Goal: Task Accomplishment & Management: Manage account settings

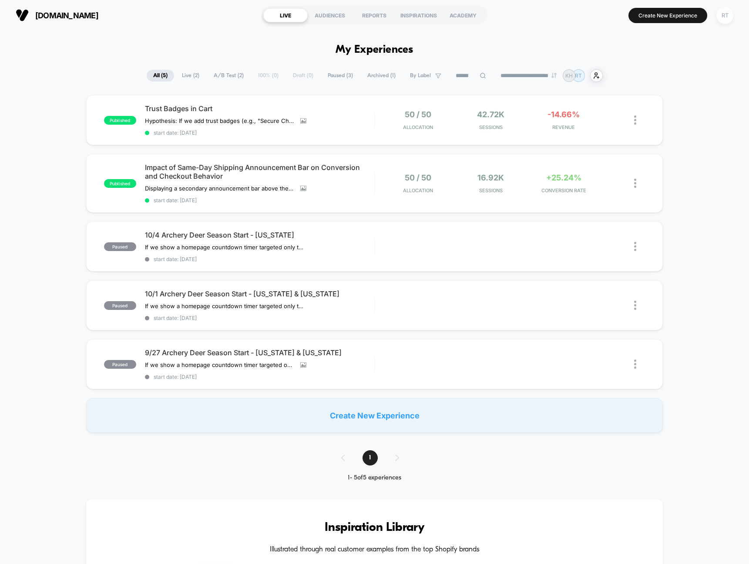
click at [724, 21] on div "RT" at bounding box center [725, 15] width 17 height 17
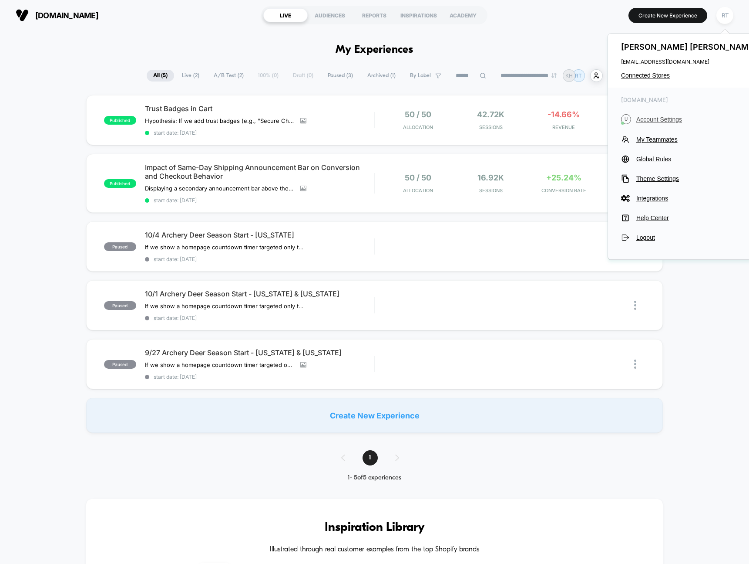
click at [649, 120] on span "Account Settings" at bounding box center [698, 119] width 122 height 7
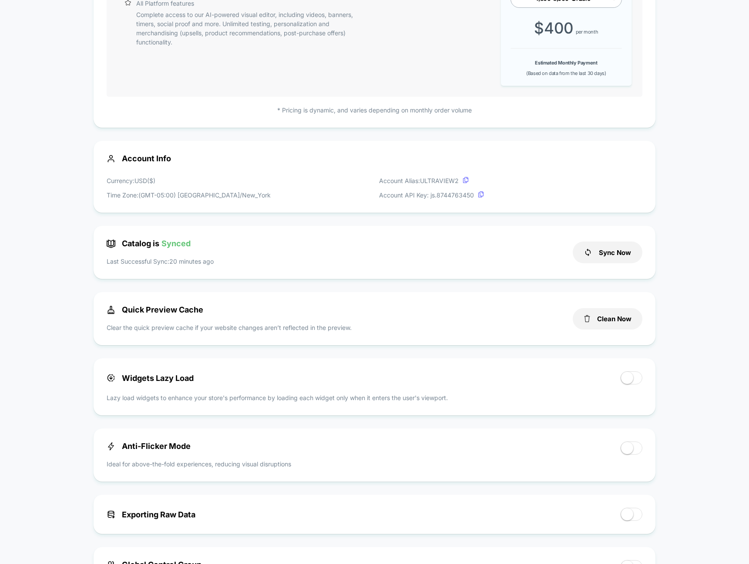
scroll to position [143, 0]
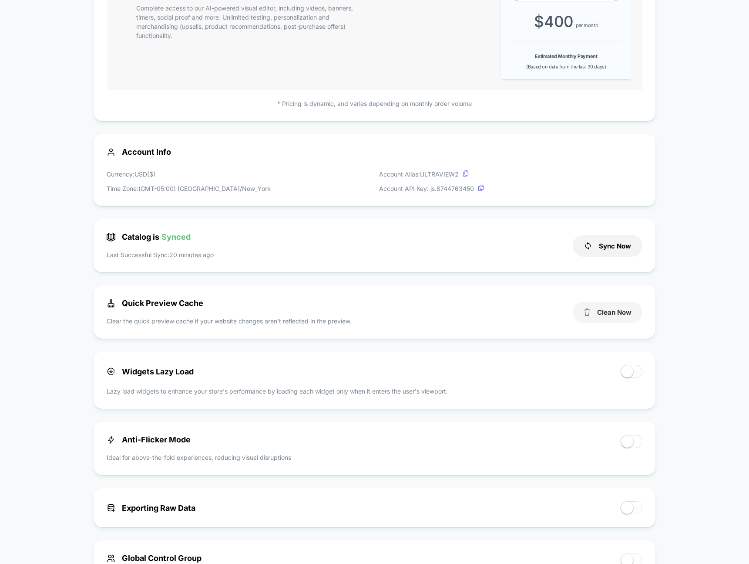
click at [598, 314] on button "Clean Now" at bounding box center [608, 311] width 70 height 21
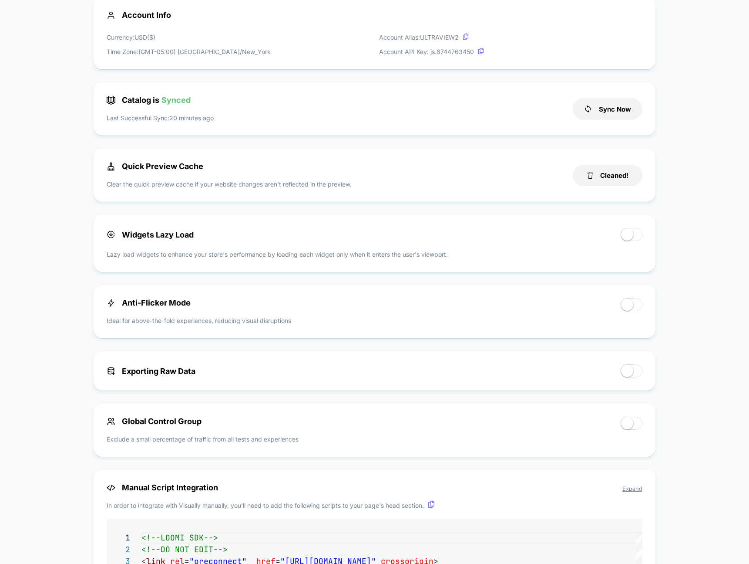
scroll to position [287, 0]
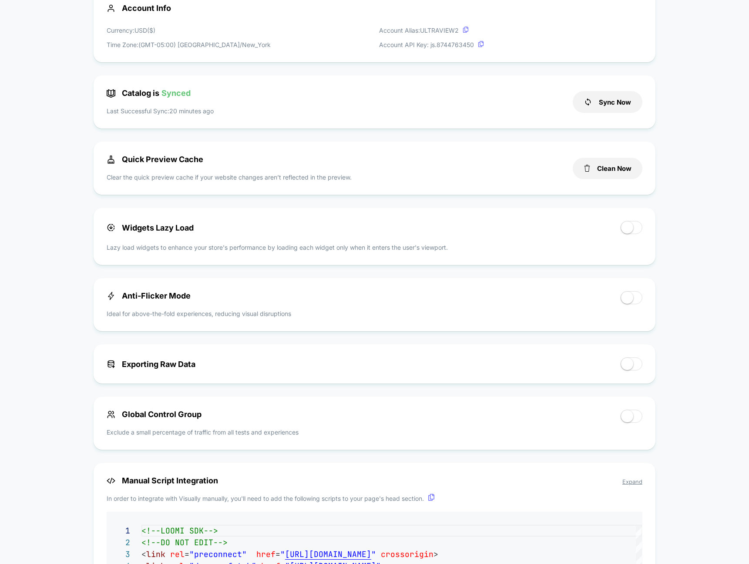
click at [635, 230] on span at bounding box center [632, 227] width 22 height 13
click at [634, 230] on span at bounding box center [636, 227] width 12 height 12
click at [641, 316] on div "Anti-Flicker Mode Ideal for above-the-fold experiences, reducing visual disrupt…" at bounding box center [375, 304] width 536 height 27
click at [632, 300] on span at bounding box center [627, 297] width 12 height 12
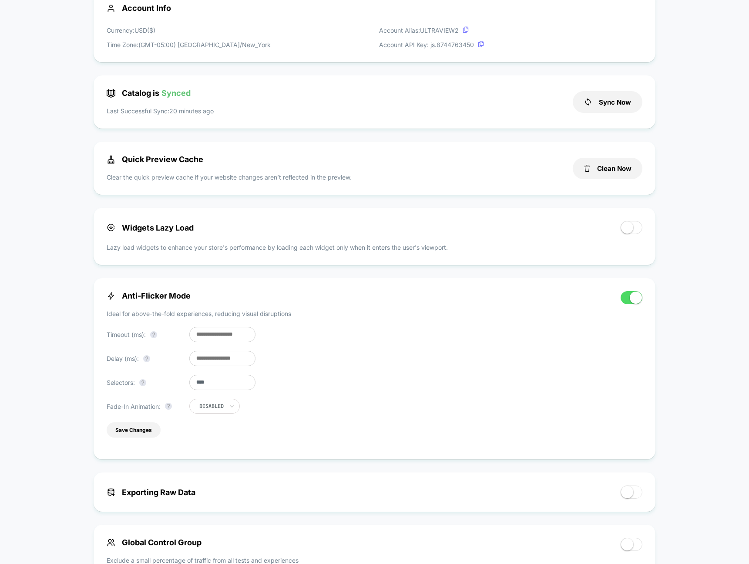
drag, startPoint x: 533, startPoint y: 302, endPoint x: 510, endPoint y: 325, distance: 32.6
click at [532, 302] on div "Anti-Flicker Mode Ideal for above-the-fold experiences, reducing visual disrupt…" at bounding box center [360, 368] width 506 height 155
click at [129, 437] on button "Save Changes" at bounding box center [134, 429] width 54 height 15
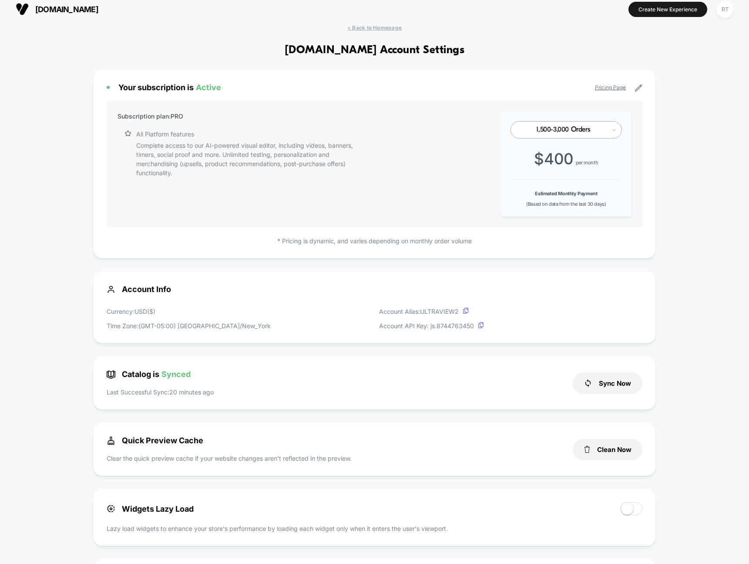
scroll to position [0, 0]
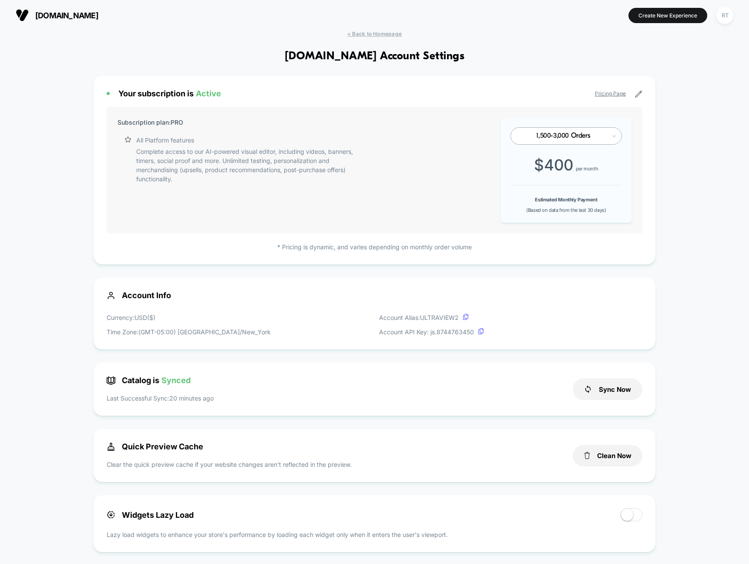
click at [714, 17] on button "RT" at bounding box center [725, 16] width 22 height 18
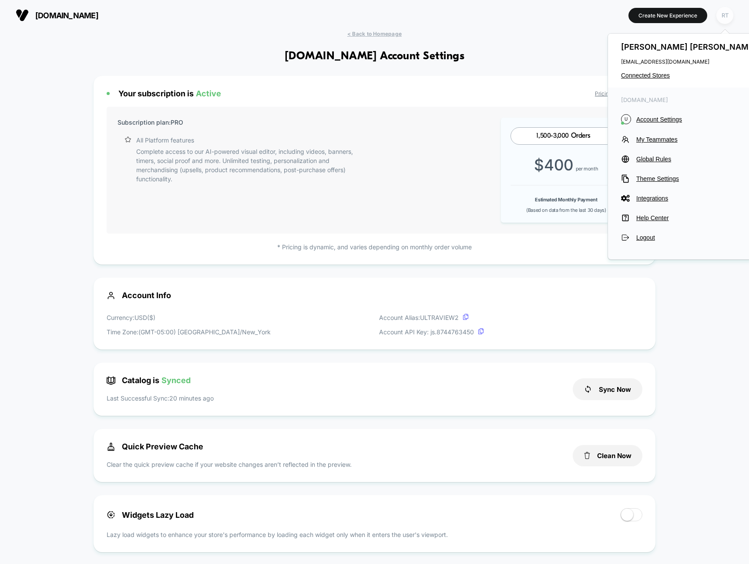
click at [716, 17] on button "RT" at bounding box center [725, 16] width 22 height 18
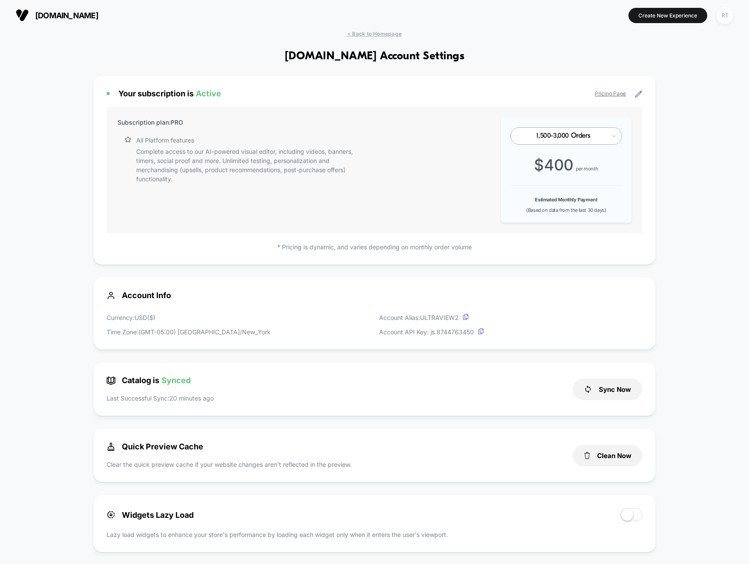
click at [717, 17] on div "RT" at bounding box center [725, 15] width 17 height 17
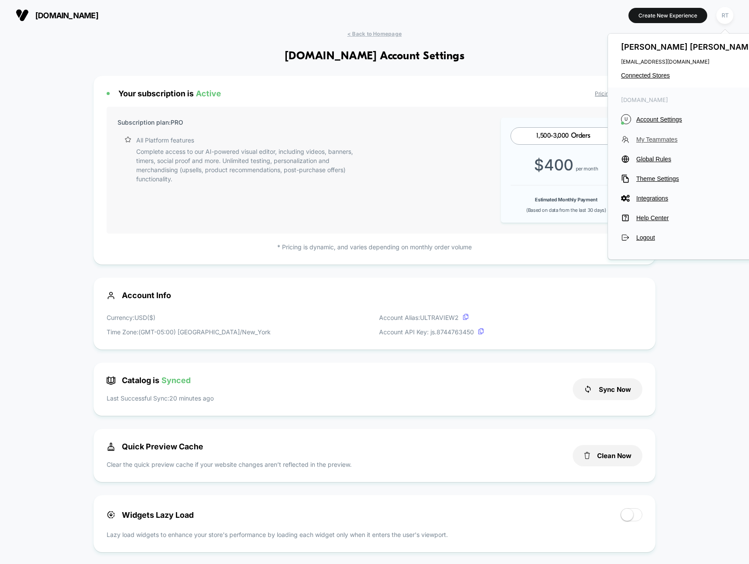
click at [657, 138] on span "My Teammates" at bounding box center [698, 139] width 122 height 7
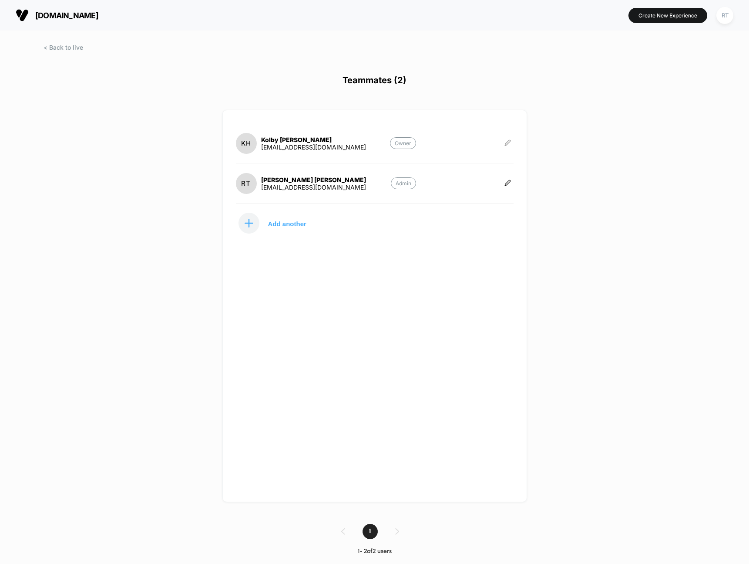
click at [510, 139] on icon at bounding box center [508, 142] width 7 height 7
click at [545, 132] on button "Edit Role" at bounding box center [551, 133] width 56 height 20
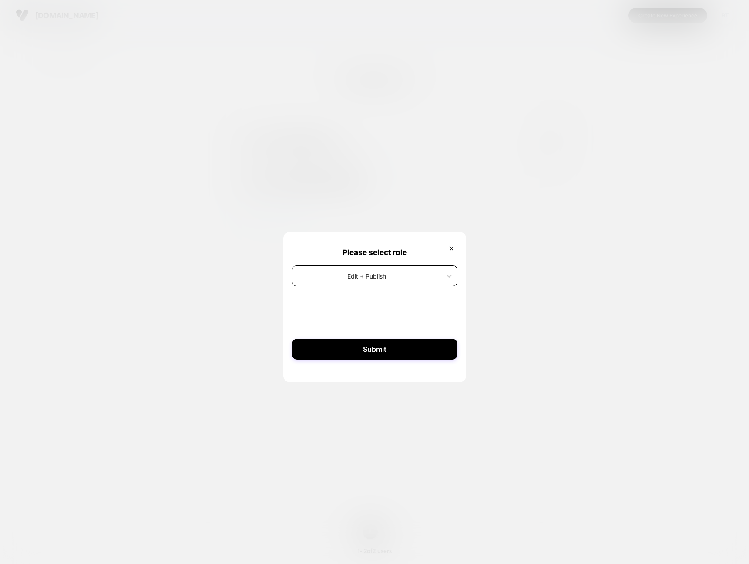
click at [388, 273] on div at bounding box center [367, 275] width 140 height 9
click at [453, 176] on div at bounding box center [374, 282] width 749 height 564
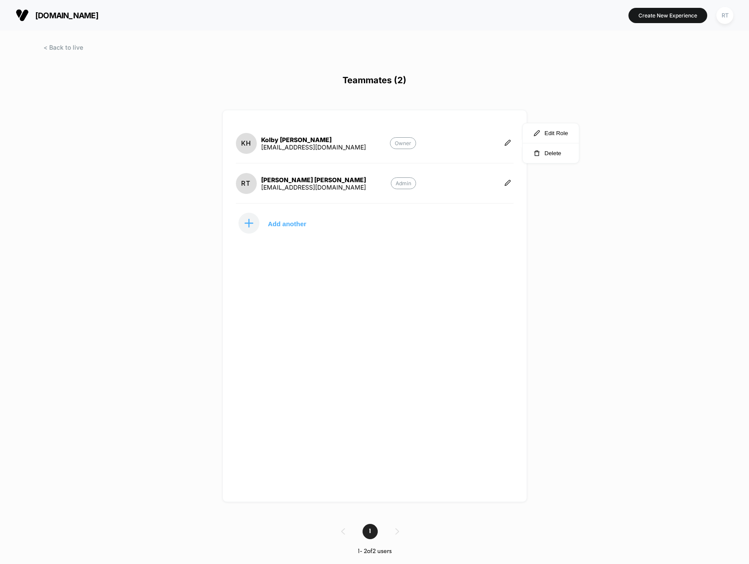
click at [446, 182] on div "RT [PERSON_NAME] [EMAIL_ADDRESS][DOMAIN_NAME] Admin" at bounding box center [375, 187] width 278 height 31
click at [515, 184] on div "KH [PERSON_NAME] [EMAIL_ADDRESS][DOMAIN_NAME] Owner RT [PERSON_NAME] [EMAIL_ADD…" at bounding box center [375, 306] width 305 height 392
click at [508, 183] on icon at bounding box center [507, 182] width 5 height 5
click at [550, 172] on button "Edit Role" at bounding box center [551, 173] width 56 height 20
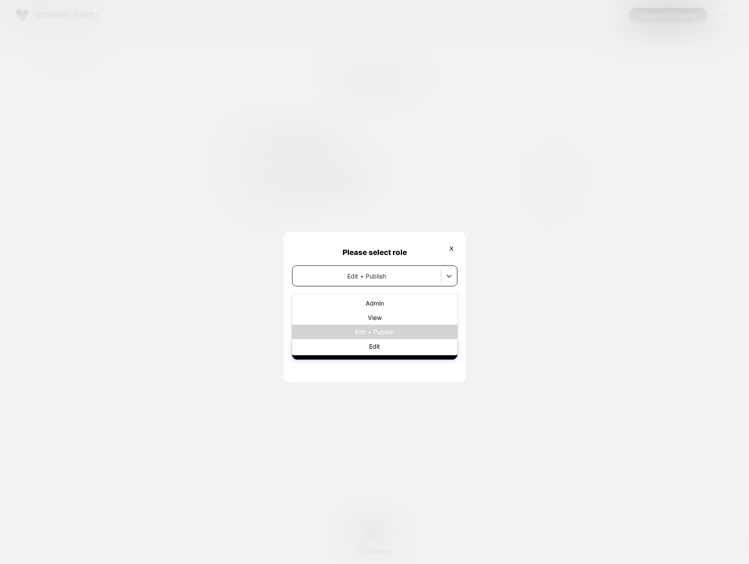
click at [366, 283] on div "Edit + Publish" at bounding box center [374, 275] width 165 height 21
click at [507, 195] on div at bounding box center [374, 282] width 749 height 564
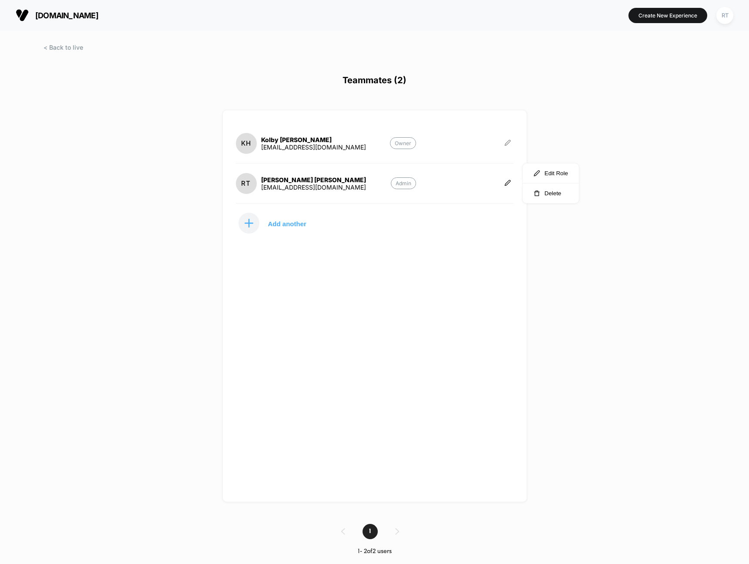
click at [506, 139] on icon at bounding box center [508, 142] width 7 height 7
click at [547, 134] on button "Edit Role" at bounding box center [551, 133] width 56 height 20
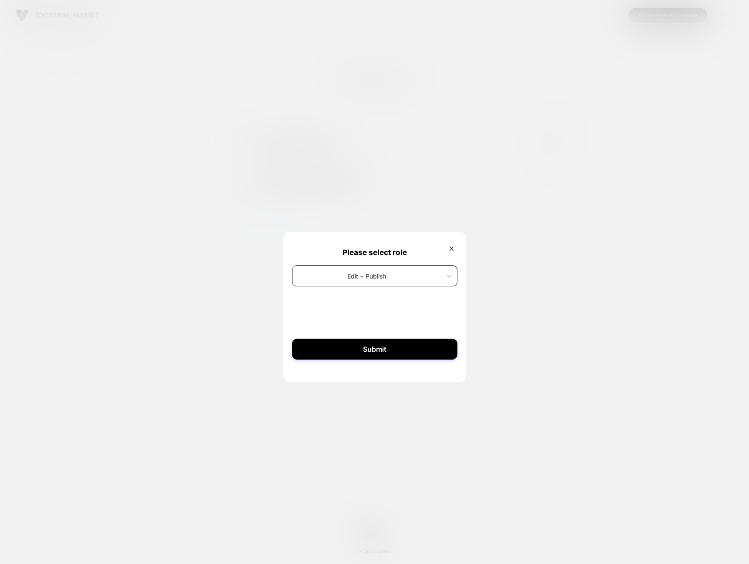
click at [367, 277] on div at bounding box center [367, 275] width 140 height 9
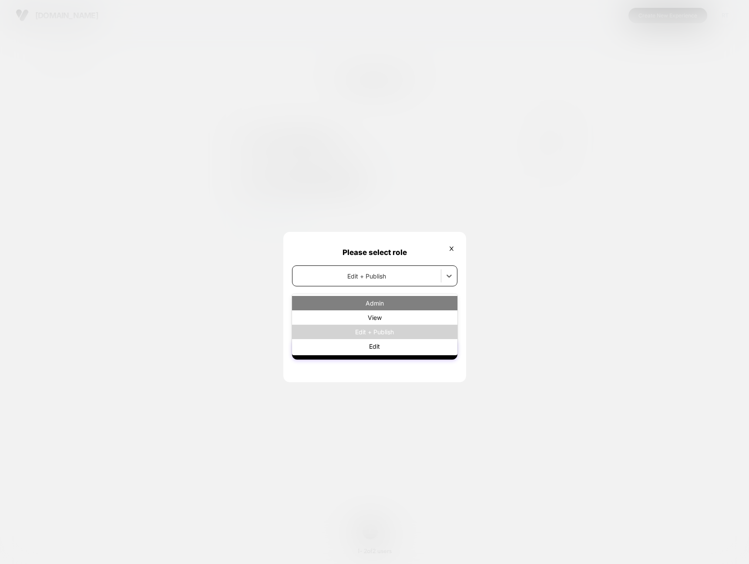
click at [368, 301] on div "Admin" at bounding box center [374, 303] width 165 height 14
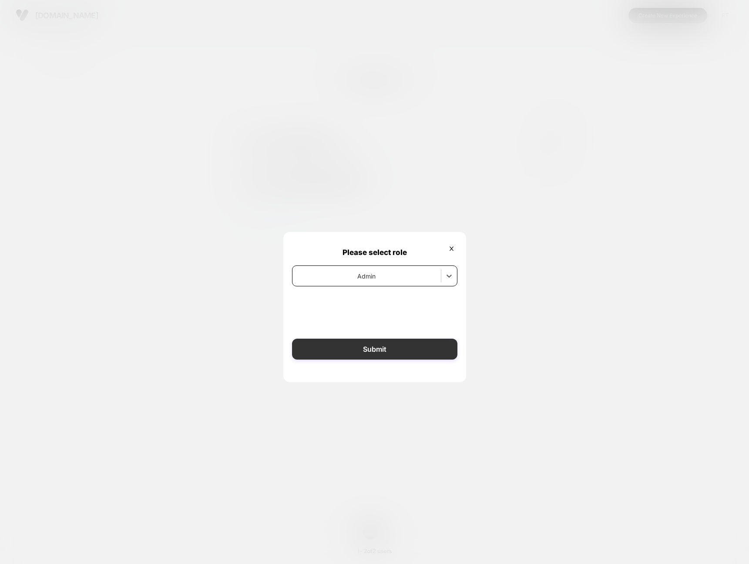
click at [390, 353] on button "Submit" at bounding box center [374, 348] width 165 height 21
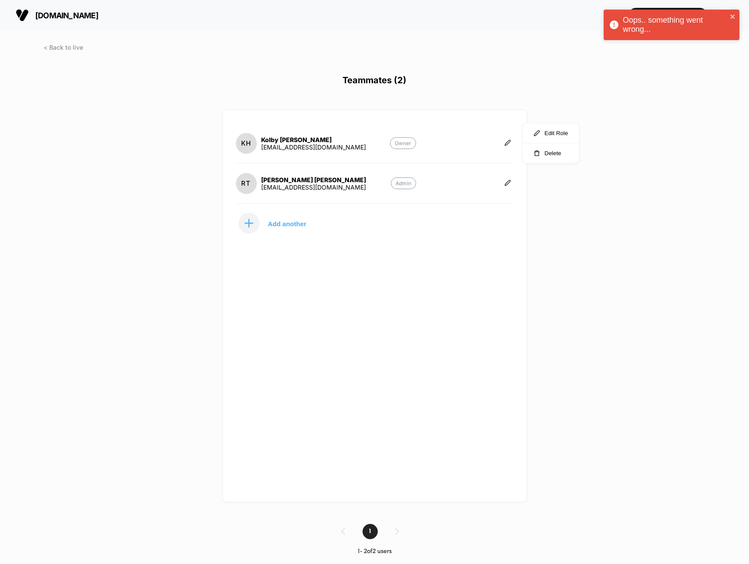
click at [536, 273] on div "[DOMAIN_NAME] Create New Experience RT Teammates (2) KH [PERSON_NAME] [EMAIL_AD…" at bounding box center [374, 282] width 749 height 564
click at [590, 235] on div "[DOMAIN_NAME] Create New Experience RT Teammates (2) KH [PERSON_NAME] [EMAIL_AD…" at bounding box center [374, 282] width 749 height 564
click at [393, 248] on div "KH [PERSON_NAME] [EMAIL_ADDRESS][DOMAIN_NAME] Owner RT [PERSON_NAME] [EMAIL_ADD…" at bounding box center [375, 306] width 305 height 392
click at [591, 209] on div "[DOMAIN_NAME] Create New Experience RT Teammates (2) KH [PERSON_NAME] [EMAIL_AD…" at bounding box center [374, 282] width 749 height 564
click at [575, 123] on div "[DOMAIN_NAME] Create New Experience RT Teammates (2) KH [PERSON_NAME] [EMAIL_AD…" at bounding box center [374, 282] width 749 height 564
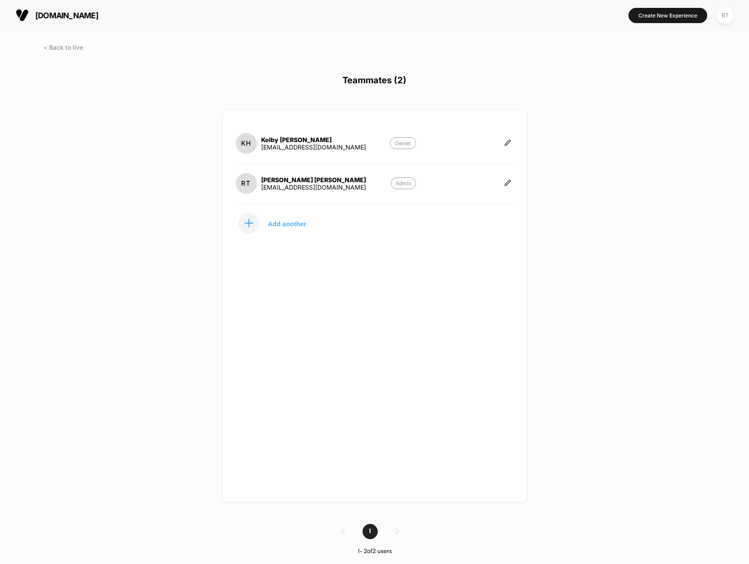
click at [633, 98] on div "[DOMAIN_NAME] Create New Experience RT Teammates (2) KH [PERSON_NAME] [EMAIL_AD…" at bounding box center [374, 282] width 749 height 564
click at [508, 141] on icon at bounding box center [507, 142] width 5 height 5
click at [559, 132] on button "Edit Role" at bounding box center [551, 133] width 56 height 20
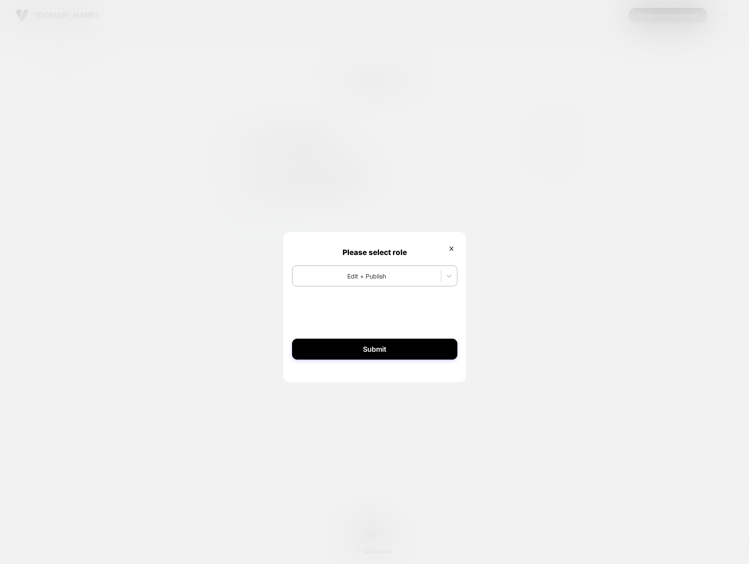
click at [473, 200] on div at bounding box center [374, 282] width 749 height 564
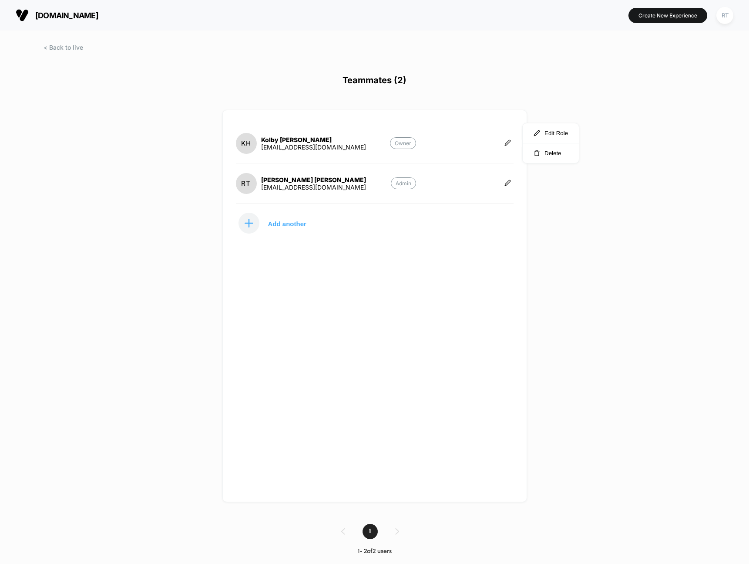
click at [613, 148] on div "[DOMAIN_NAME] Create New Experience RT Teammates (2) KH [PERSON_NAME] [EMAIL_AD…" at bounding box center [374, 282] width 749 height 564
click at [506, 182] on icon at bounding box center [508, 182] width 7 height 7
click at [544, 191] on button "Delete" at bounding box center [551, 193] width 56 height 20
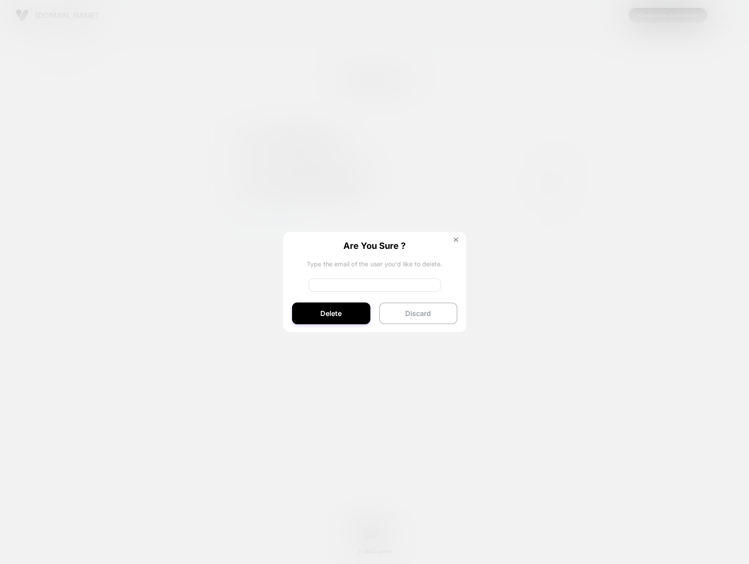
click at [380, 294] on div "Are You Sure ? Type the email of the user you'd like to delete. Delete Discard" at bounding box center [375, 282] width 183 height 101
click at [367, 290] on input at bounding box center [375, 284] width 132 height 13
click at [456, 240] on img at bounding box center [456, 239] width 4 height 4
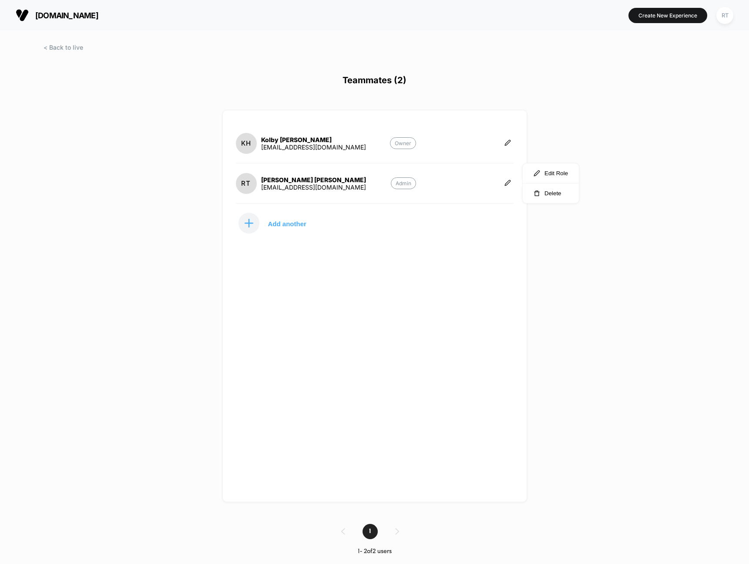
click at [559, 136] on div "[DOMAIN_NAME] Create New Experience RT Teammates (2) KH [PERSON_NAME] [EMAIL_AD…" at bounding box center [374, 282] width 749 height 564
drag, startPoint x: 369, startPoint y: 65, endPoint x: 365, endPoint y: 57, distance: 9.2
click at [369, 64] on div at bounding box center [374, 55] width 749 height 22
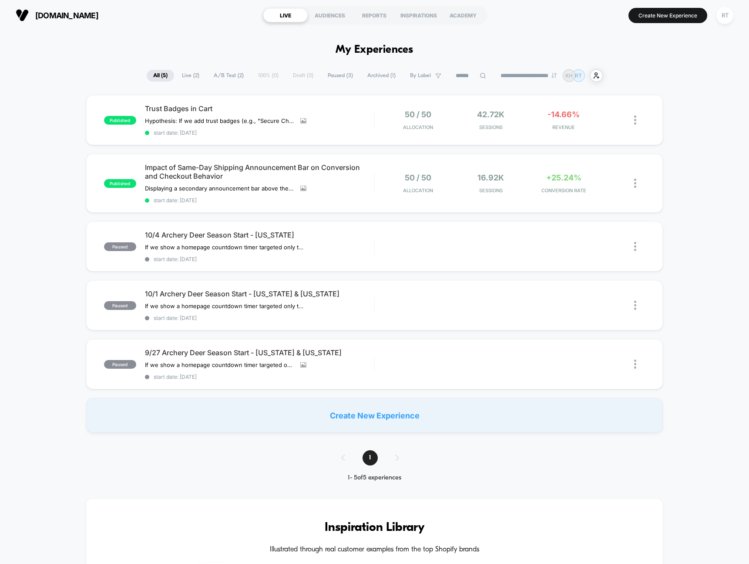
click at [701, 119] on div "published Trust Badges in Cart Hypothesis: If we add trust badges (e.g., "Secur…" at bounding box center [374, 264] width 749 height 338
click at [722, 25] on div "RT" at bounding box center [725, 15] width 22 height 22
click at [725, 20] on div "RT" at bounding box center [725, 15] width 17 height 17
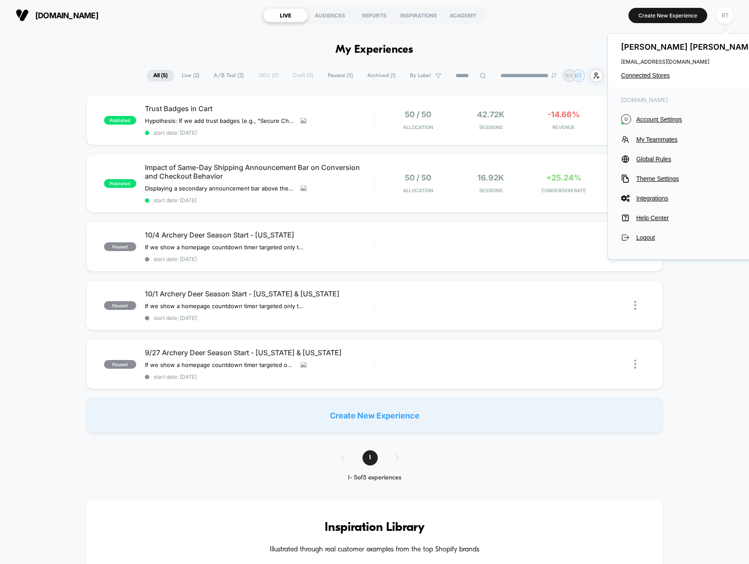
click at [553, 30] on div "ultraviewarchery.com LIVE AUDIENCES REPORTS INSPIRATIONS ACADEMY Create New Exp…" at bounding box center [374, 15] width 749 height 30
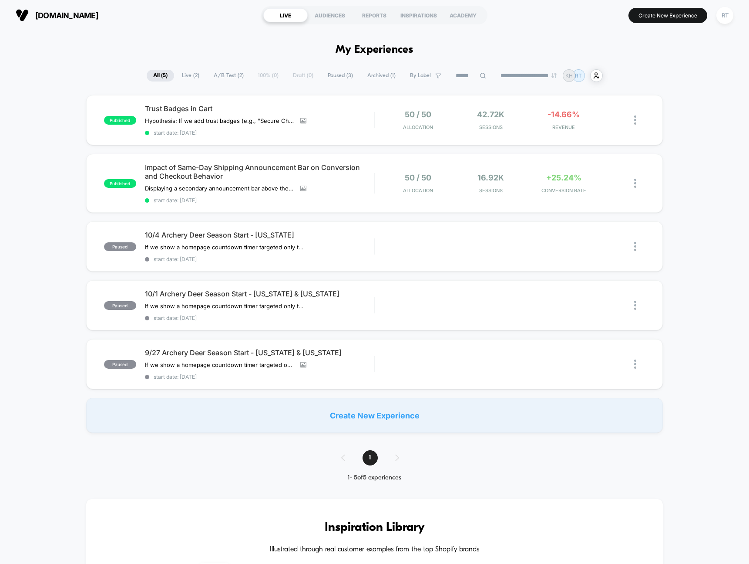
click at [735, 17] on button "RT" at bounding box center [725, 16] width 22 height 18
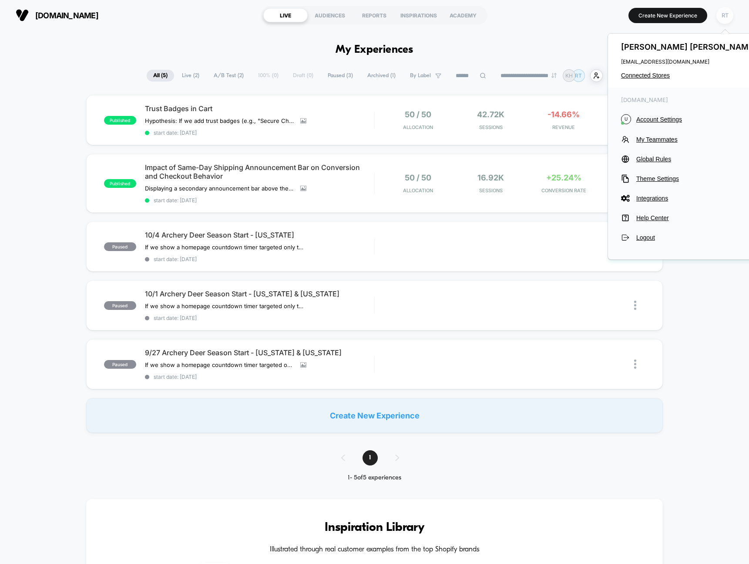
click at [728, 16] on div "RT" at bounding box center [725, 15] width 17 height 17
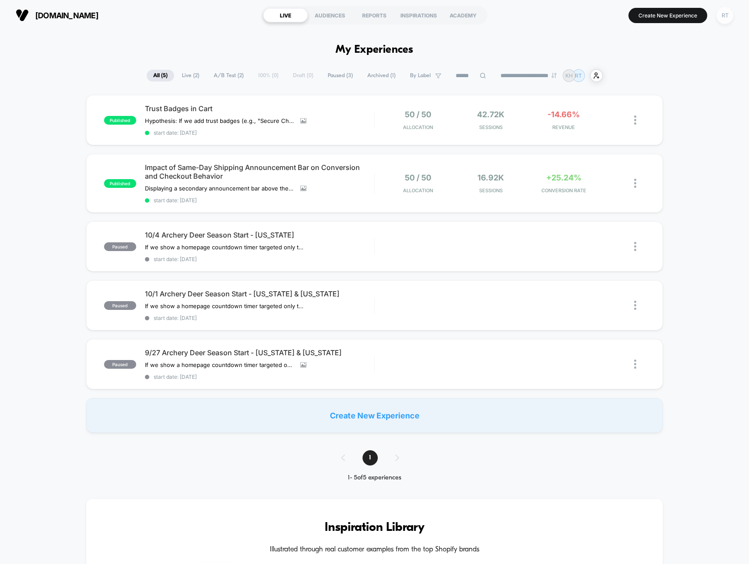
click at [728, 16] on div "RT" at bounding box center [725, 15] width 17 height 17
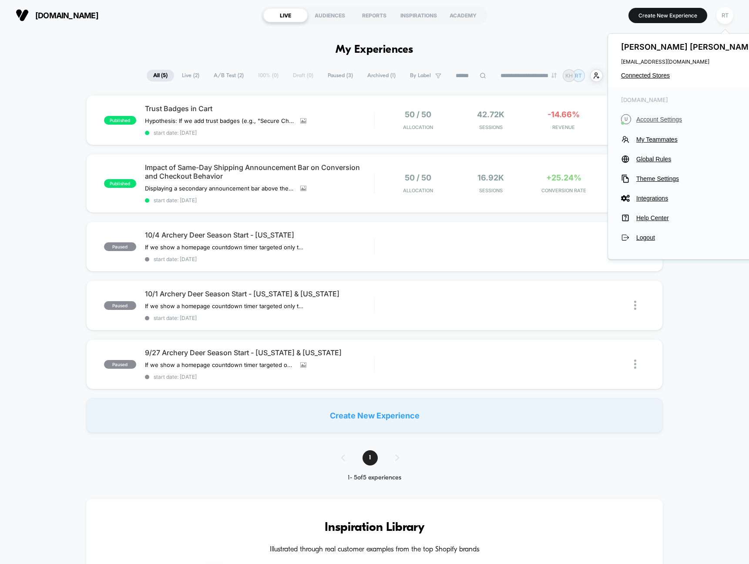
click at [657, 121] on span "Account Settings" at bounding box center [698, 119] width 122 height 7
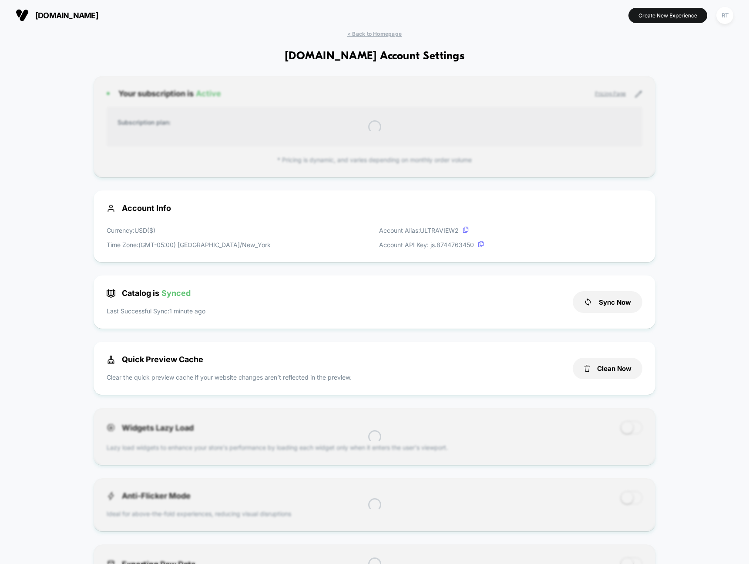
scroll to position [118, 0]
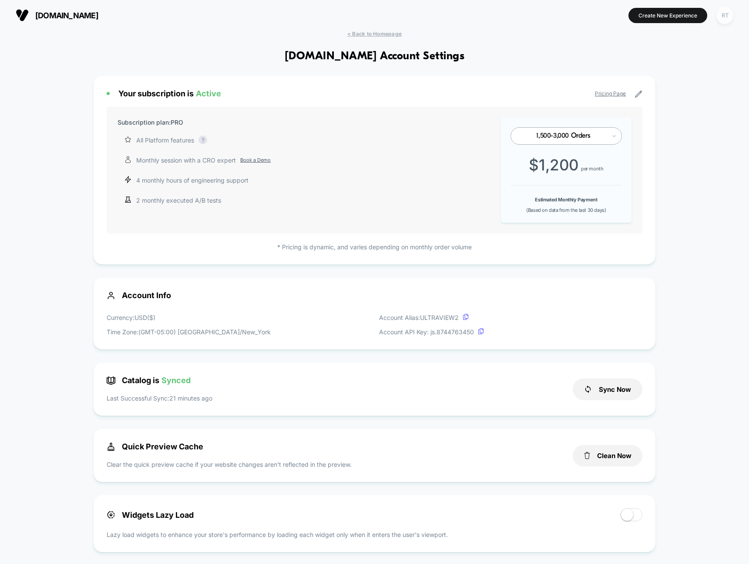
click at [717, 16] on div "RT" at bounding box center [725, 15] width 17 height 17
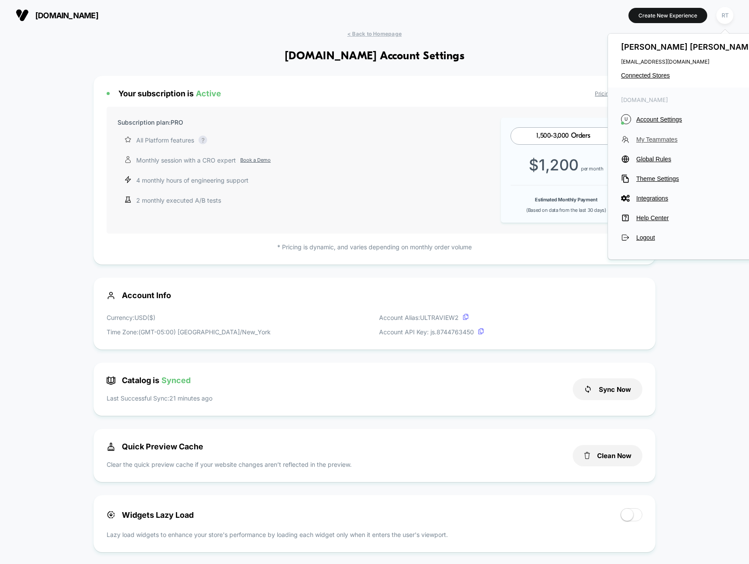
click at [658, 142] on span "My Teammates" at bounding box center [698, 139] width 122 height 7
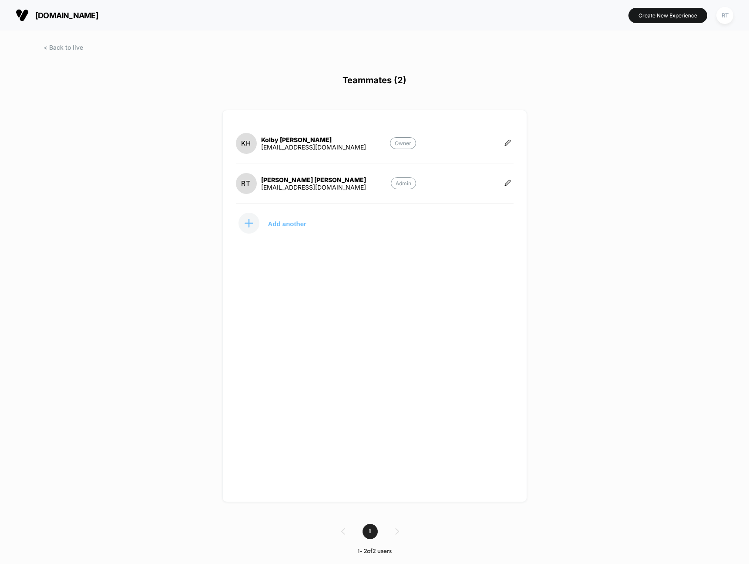
click at [283, 223] on p "Add another" at bounding box center [287, 223] width 38 height 4
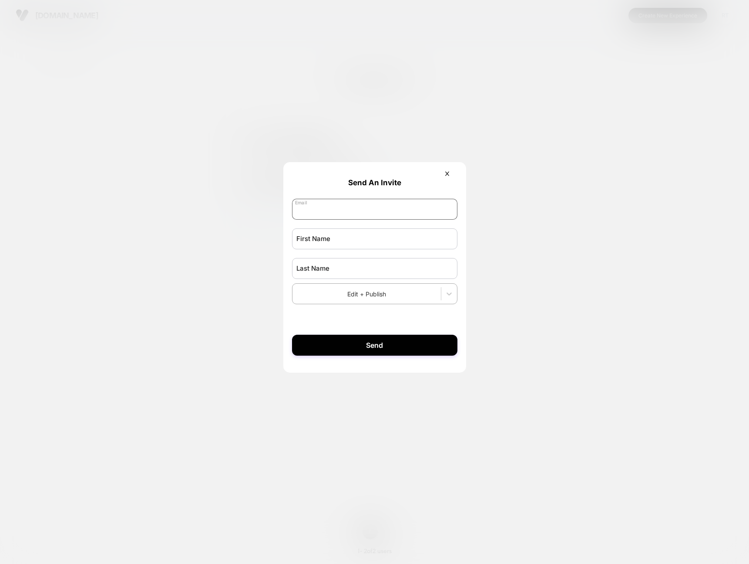
click at [333, 216] on input "email" at bounding box center [374, 209] width 165 height 21
type input "**********"
type input "*****"
type input "******"
click at [389, 297] on div at bounding box center [367, 293] width 140 height 9
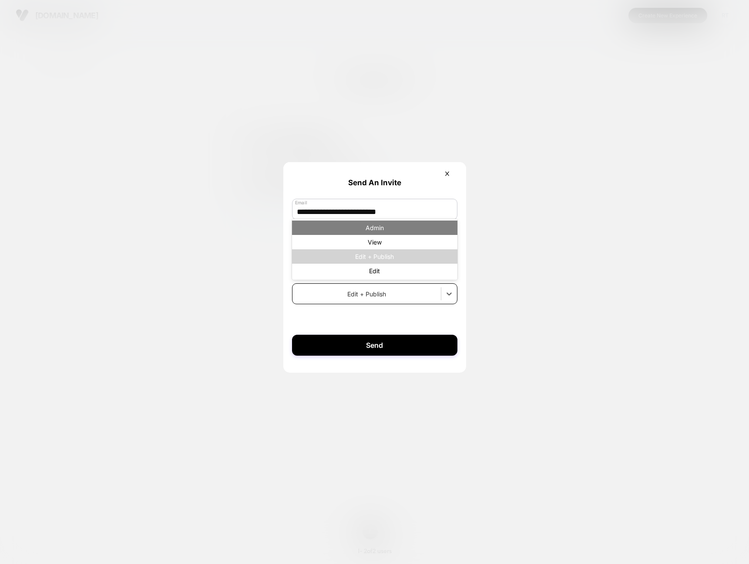
click at [382, 232] on div "Admin" at bounding box center [374, 227] width 165 height 14
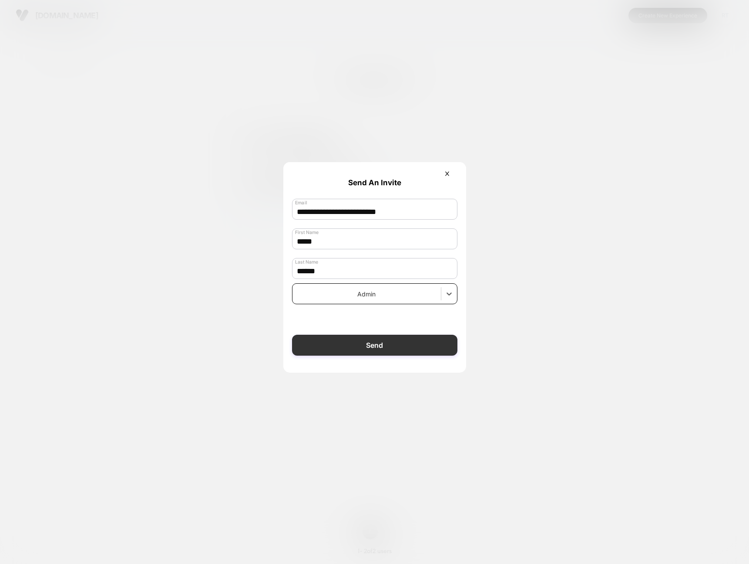
click at [395, 347] on button "Send" at bounding box center [374, 344] width 165 height 21
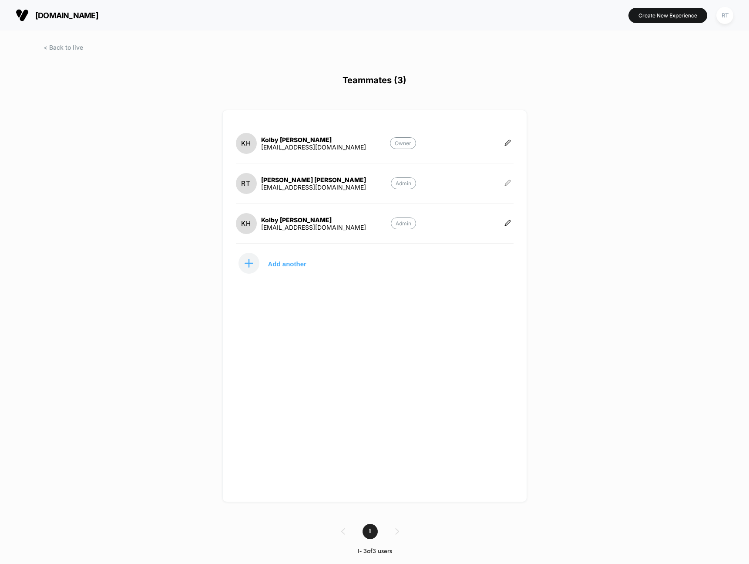
click at [506, 183] on icon at bounding box center [508, 182] width 7 height 7
click at [554, 193] on button "Delete" at bounding box center [551, 193] width 56 height 20
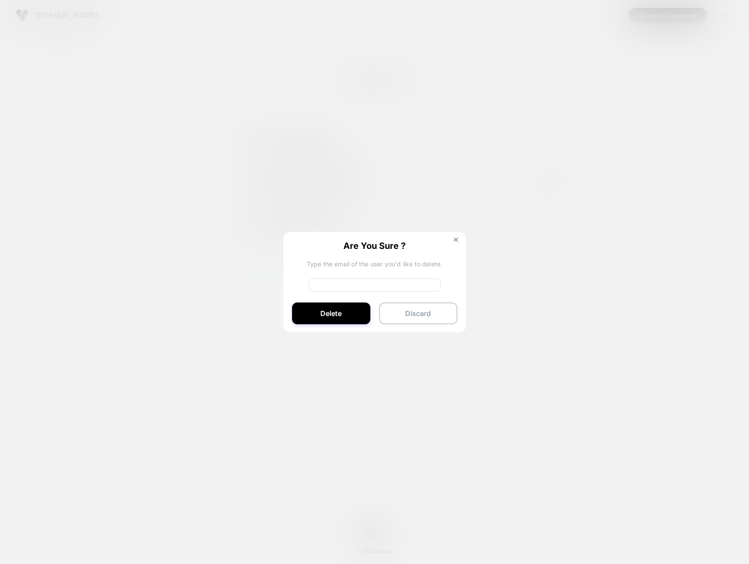
click at [370, 291] on input at bounding box center [375, 284] width 132 height 13
type input "**********"
click at [338, 314] on button "Delete" at bounding box center [331, 313] width 78 height 22
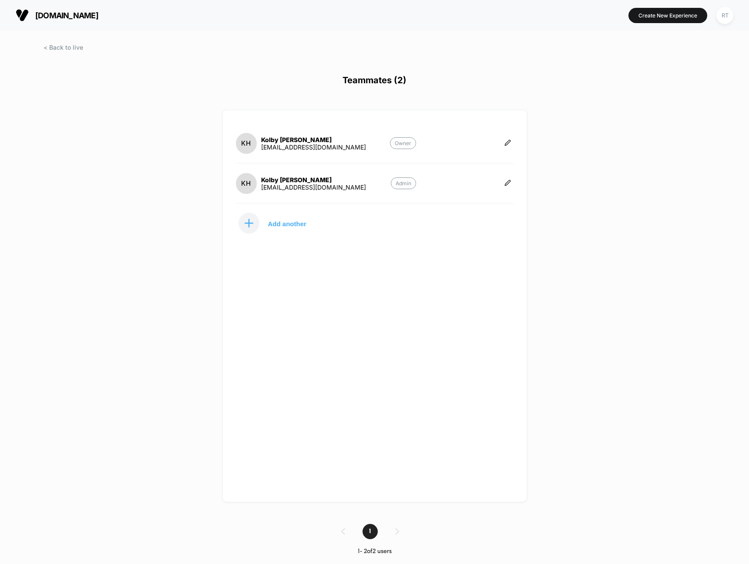
click at [669, 256] on div "ultraviewarchery.com Create New Experience RT Teammates (2) KH Kolby Hanley cfr…" at bounding box center [374, 282] width 749 height 564
